Goal: Navigation & Orientation: Understand site structure

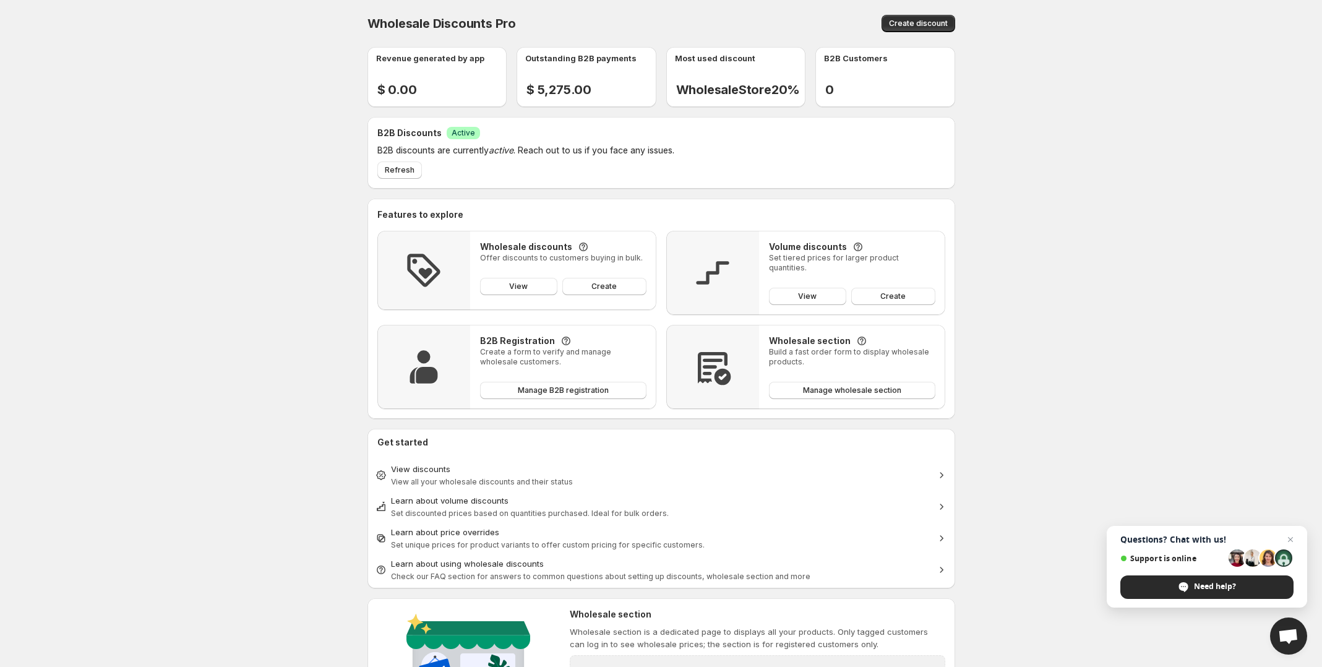
click at [610, 70] on div "Outstanding B2B payments $ 5,275.00 - %" at bounding box center [592, 77] width 130 height 40
click at [399, 176] on button "Refresh" at bounding box center [399, 169] width 45 height 17
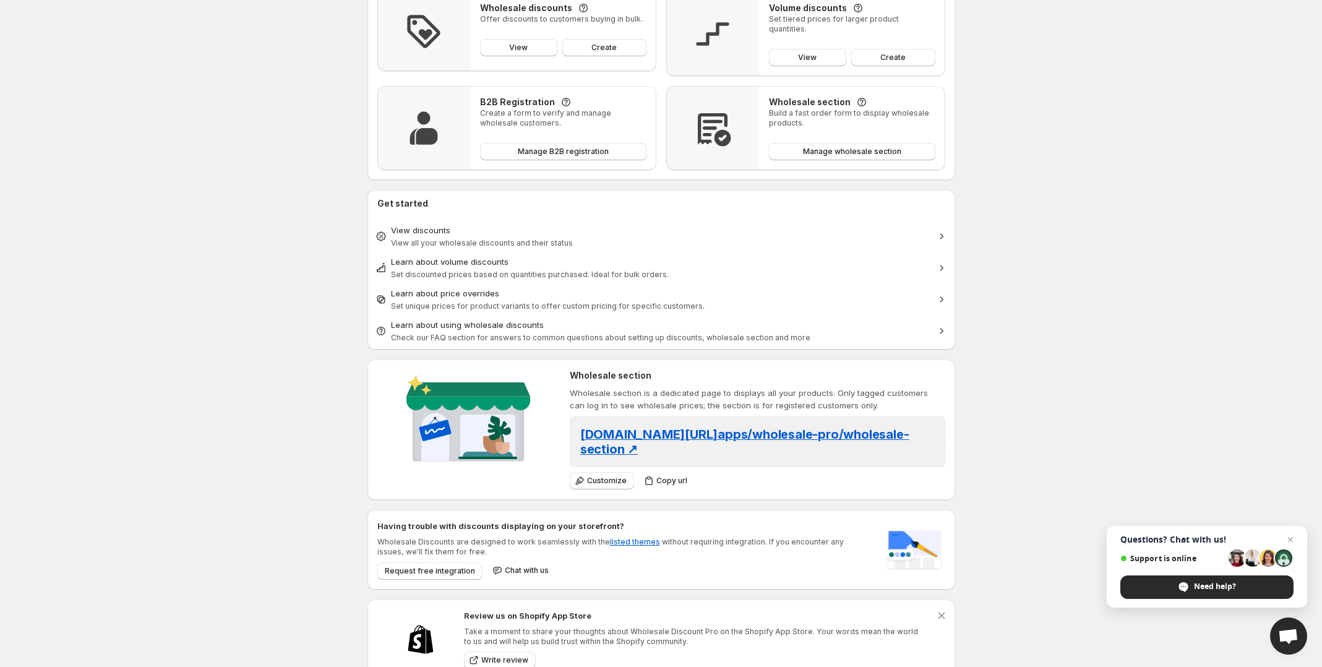
scroll to position [272, 0]
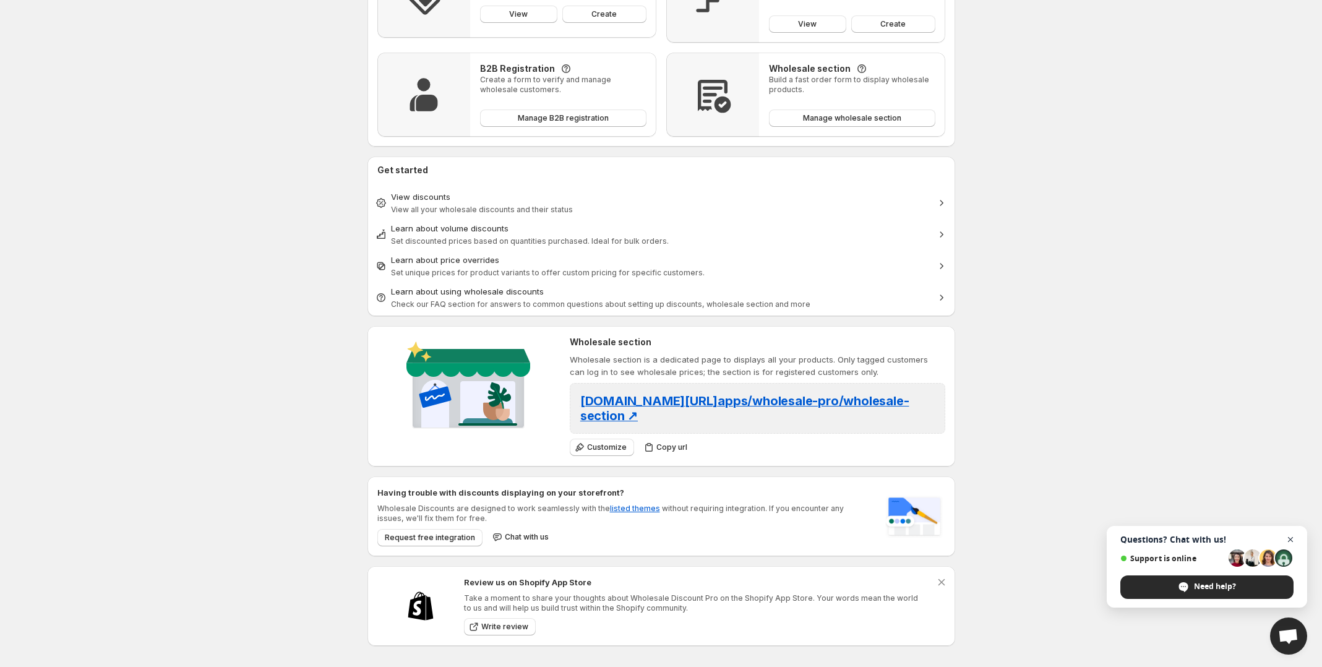
click at [1291, 535] on span "Close chat" at bounding box center [1290, 539] width 15 height 15
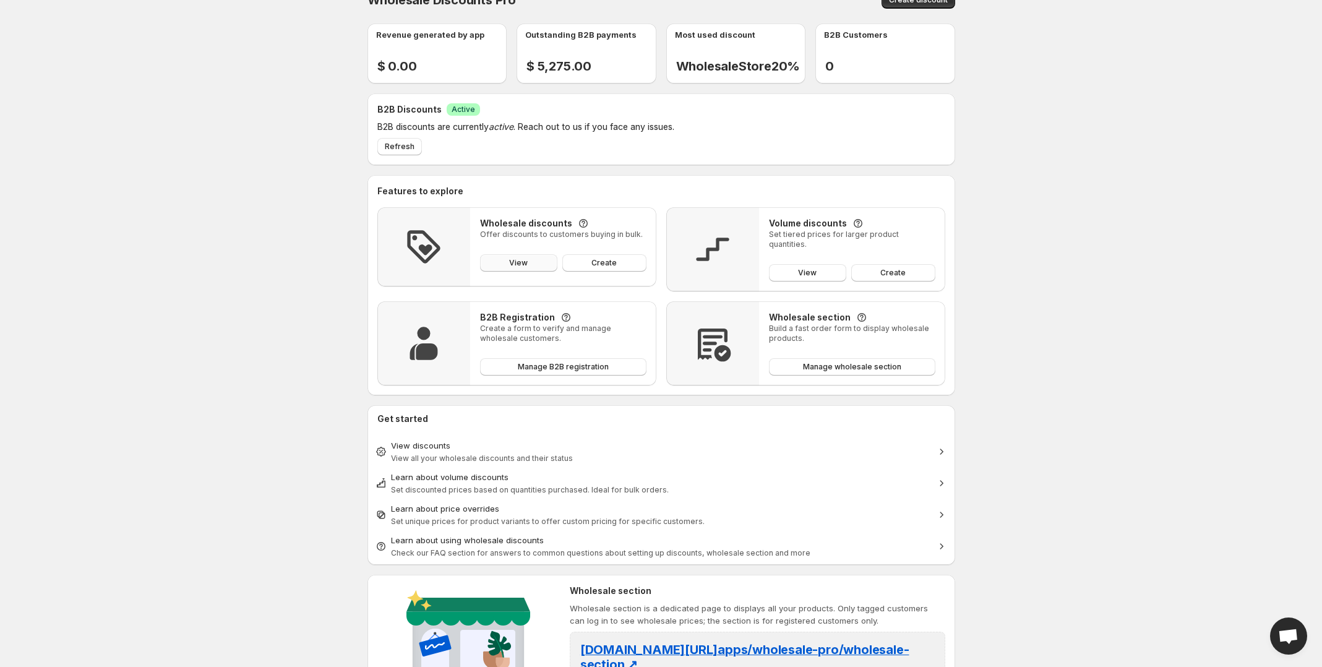
scroll to position [0, 0]
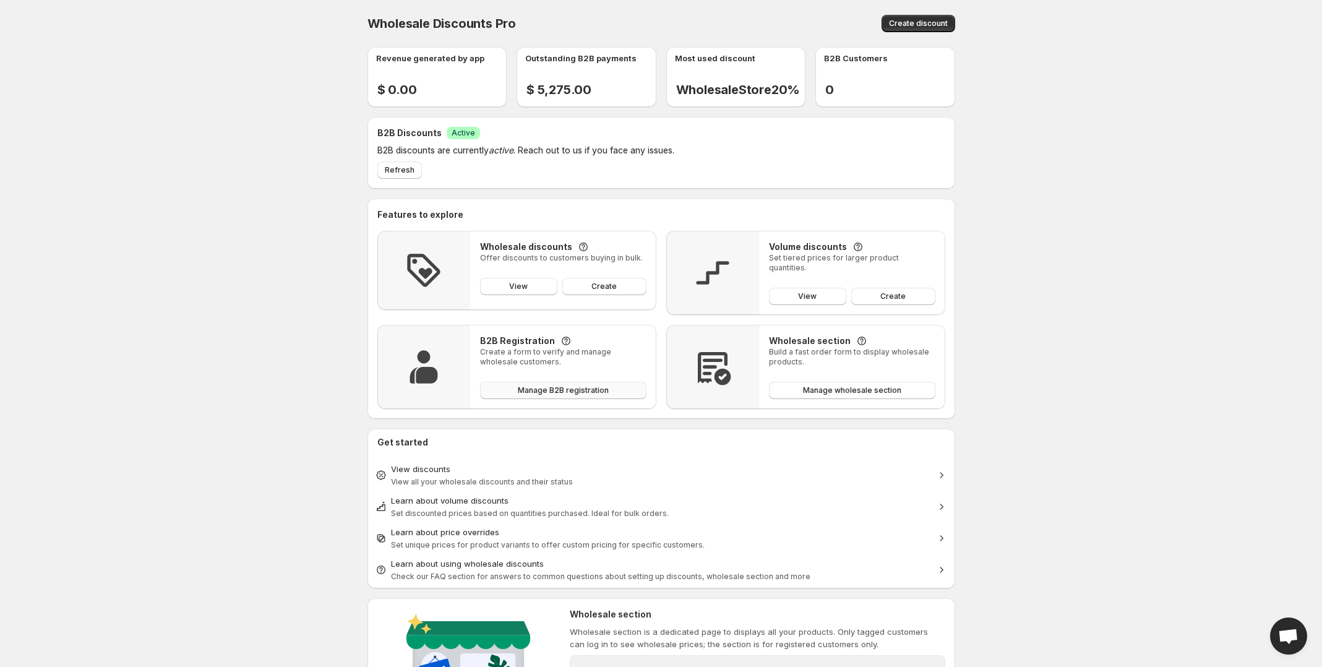
click at [553, 386] on span "Manage B2B registration" at bounding box center [563, 390] width 91 height 10
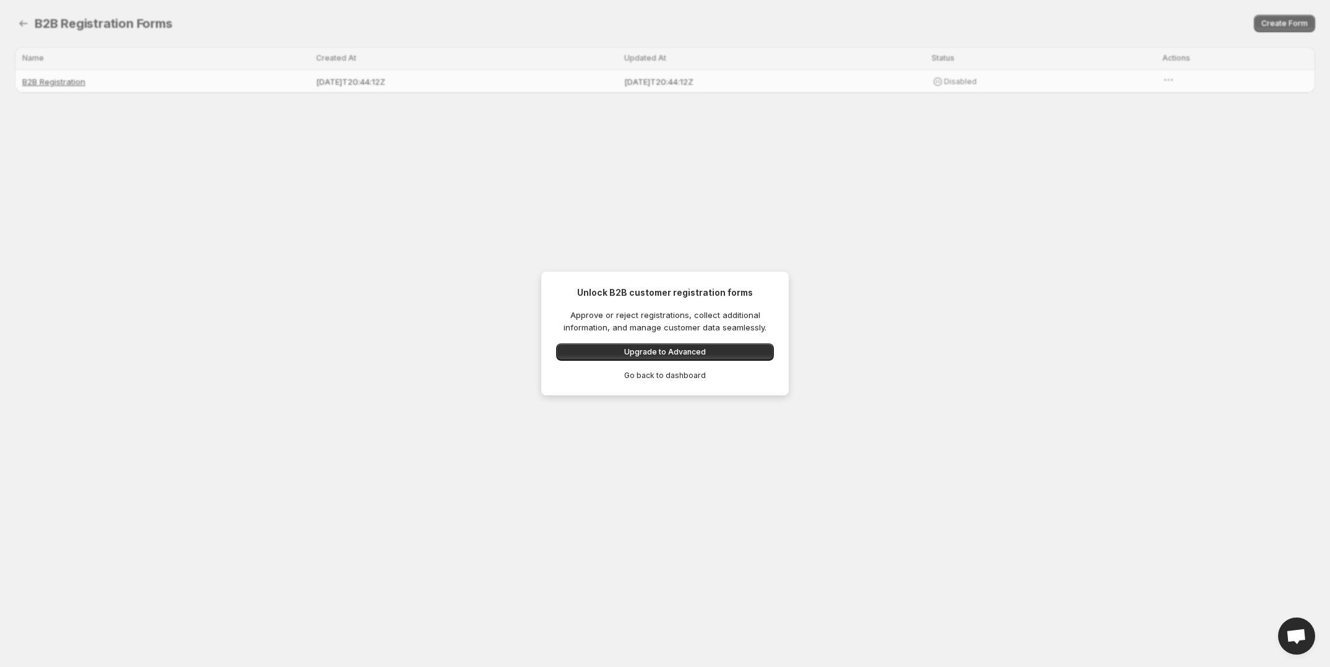
click at [642, 374] on span "Go back to dashboard" at bounding box center [665, 376] width 82 height 10
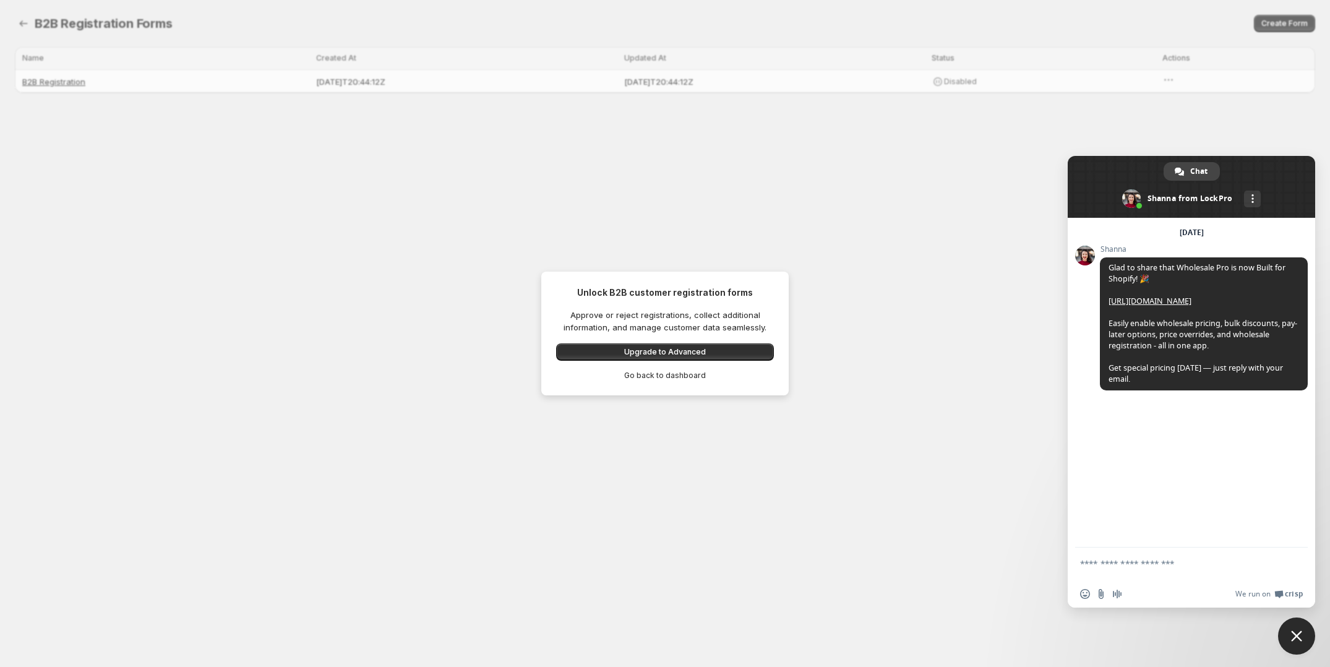
click at [650, 377] on span "Go back to dashboard" at bounding box center [665, 376] width 82 height 10
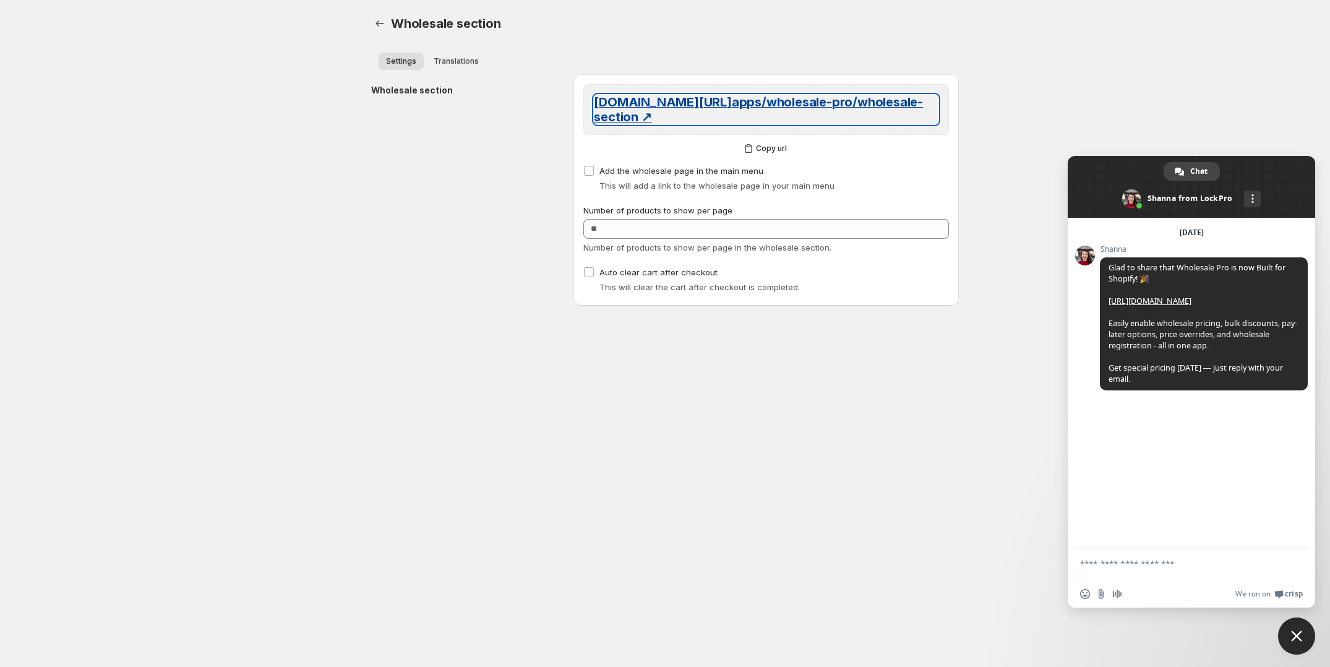
click at [676, 108] on span "[DOMAIN_NAME][URL] apps/wholesale-pro/wholesale-section ↗" at bounding box center [758, 110] width 329 height 30
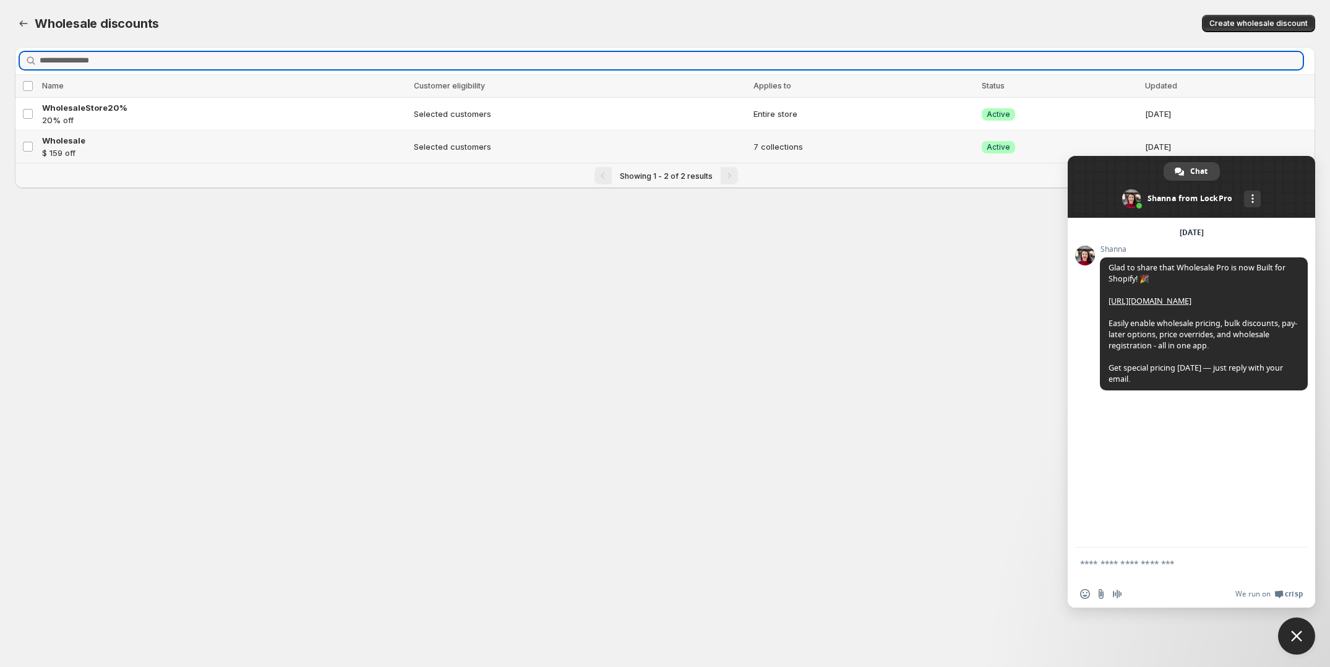
click at [1296, 640] on span "Close chat" at bounding box center [1296, 635] width 11 height 11
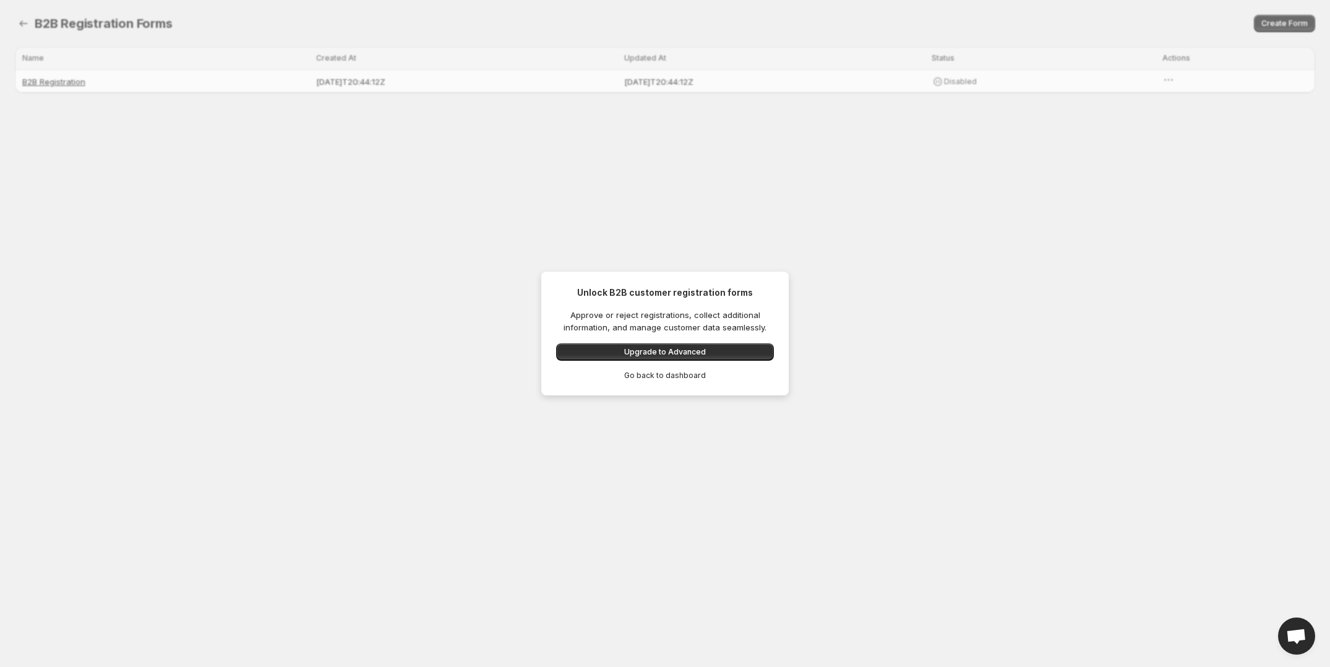
click at [673, 377] on span "Go back to dashboard" at bounding box center [665, 376] width 82 height 10
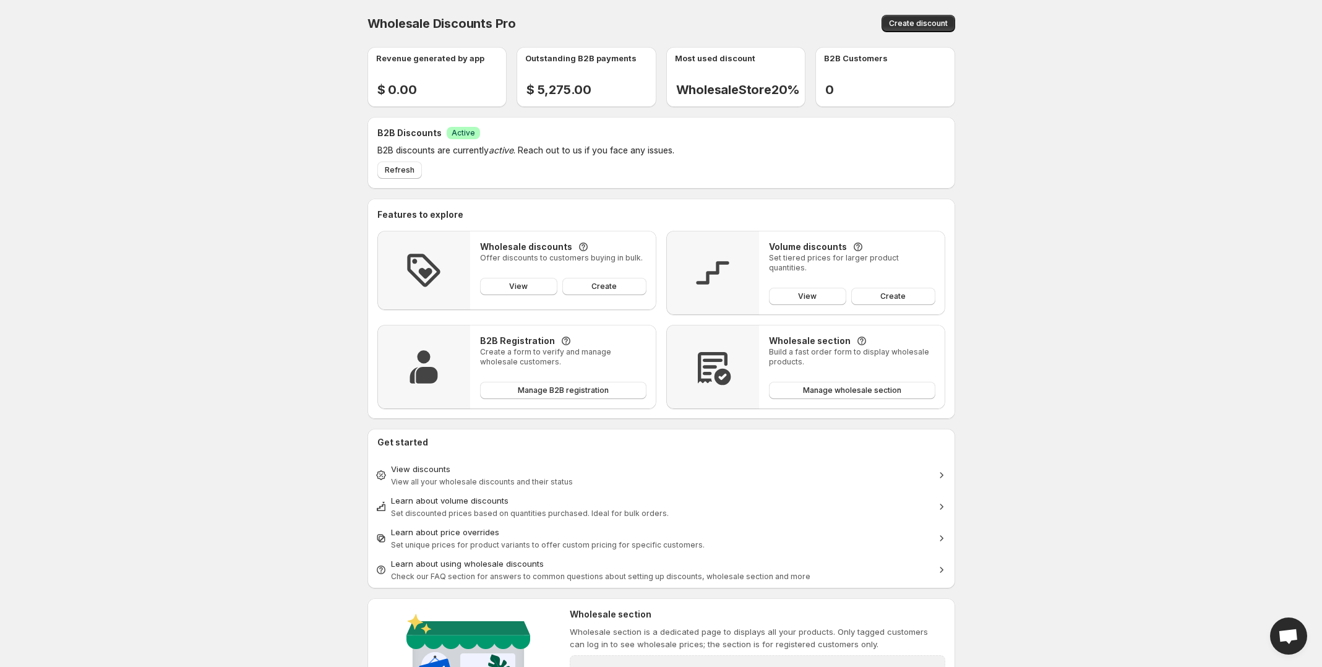
scroll to position [272, 0]
